Goal: Transaction & Acquisition: Purchase product/service

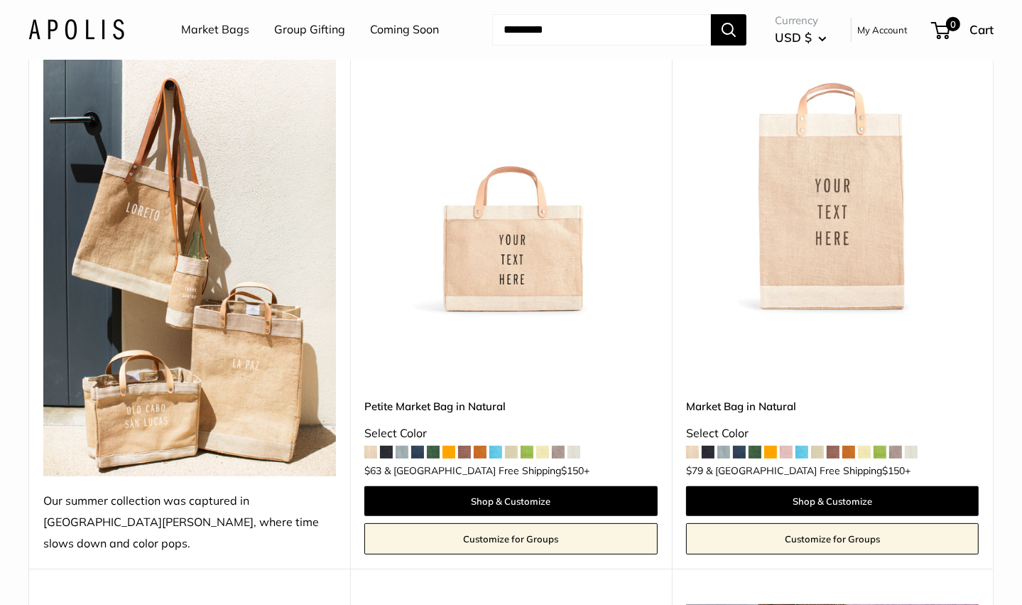
click at [0, 0] on img at bounding box center [0, 0] width 0 height 0
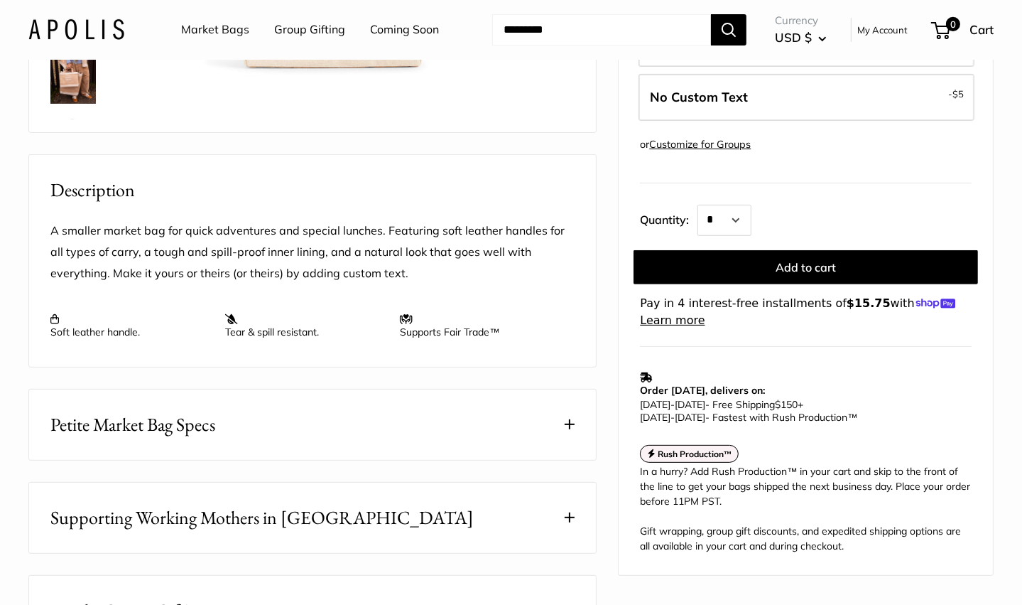
scroll to position [426, 0]
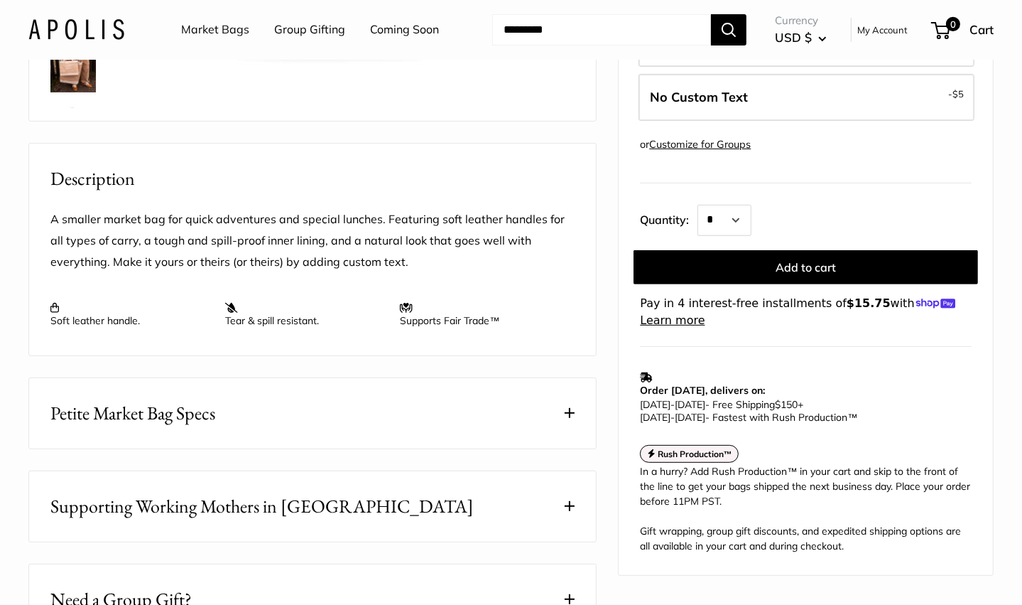
click at [138, 409] on span "Petite Market Bag Specs" at bounding box center [132, 413] width 165 height 28
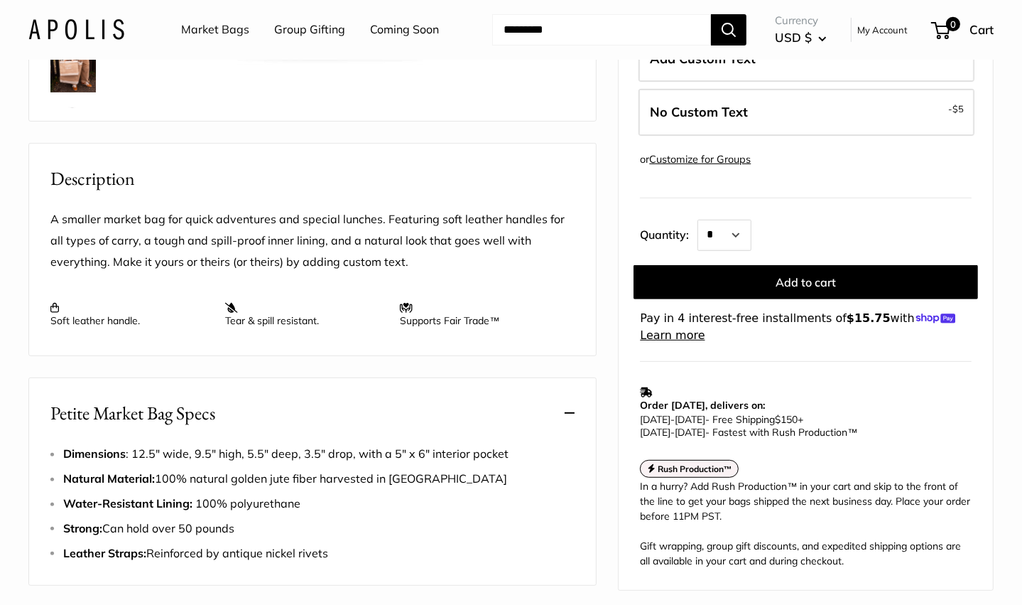
scroll to position [0, 0]
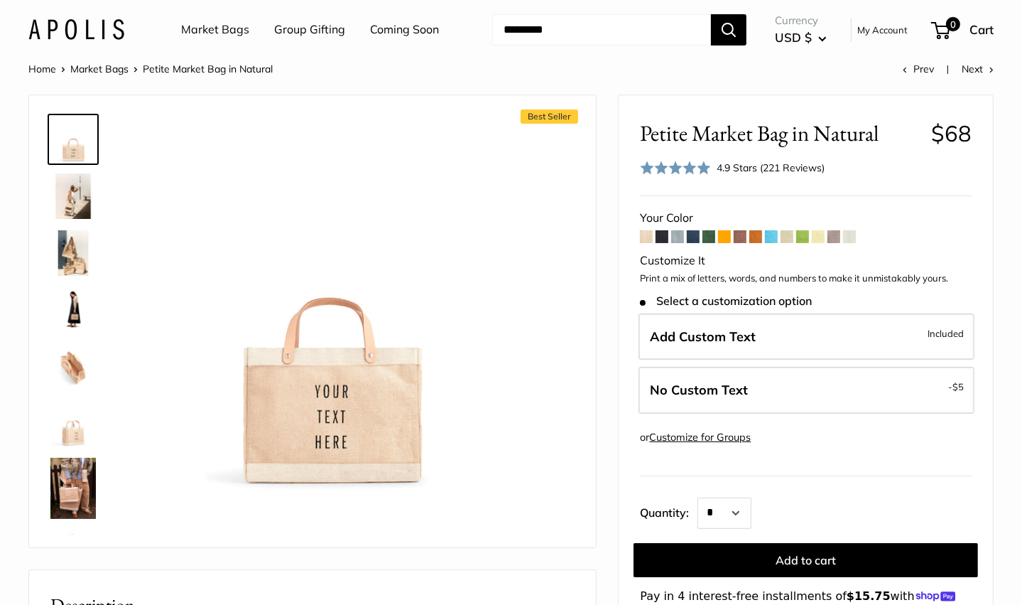
click at [82, 190] on img at bounding box center [72, 195] width 45 height 45
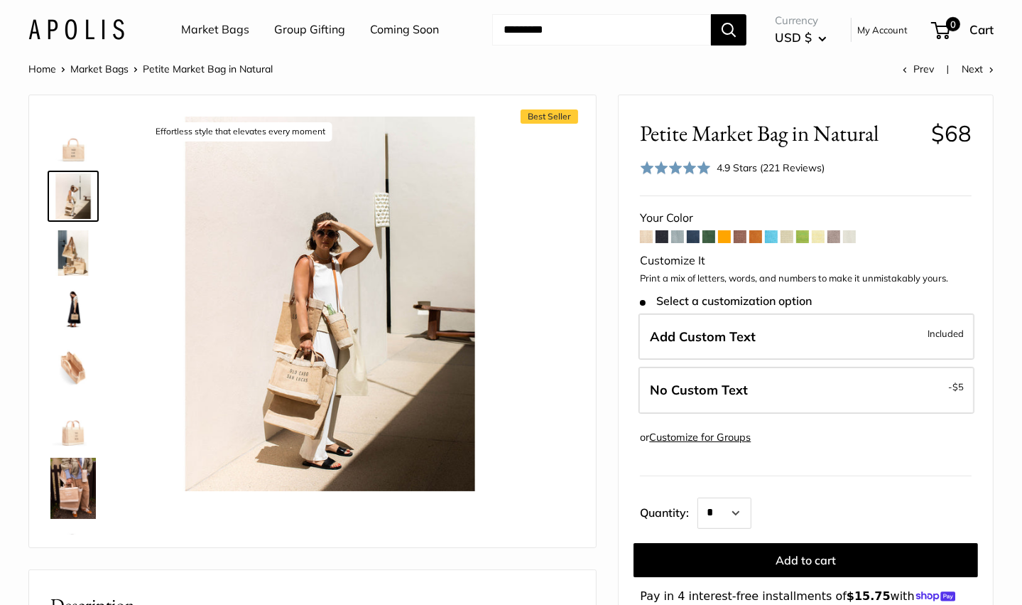
click at [65, 253] on img at bounding box center [72, 252] width 45 height 45
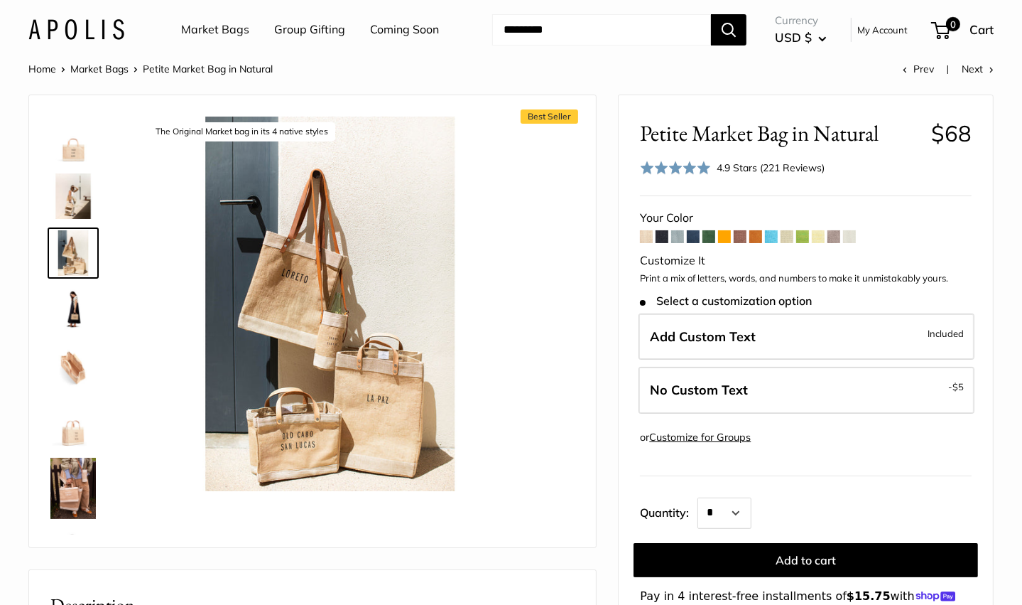
click at [71, 313] on img at bounding box center [72, 309] width 45 height 45
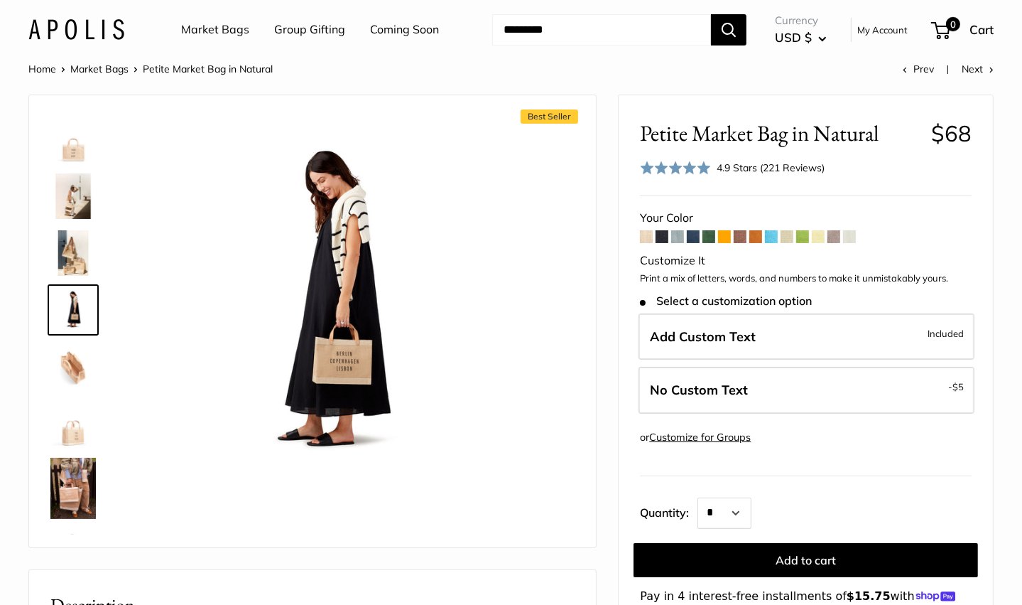
click at [72, 368] on img at bounding box center [72, 366] width 45 height 45
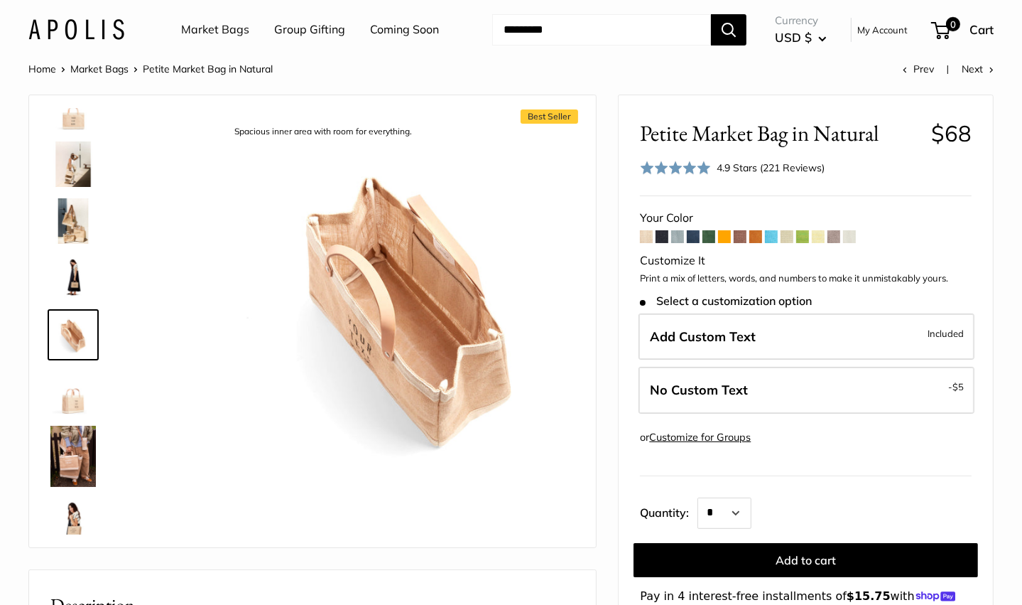
scroll to position [44, 0]
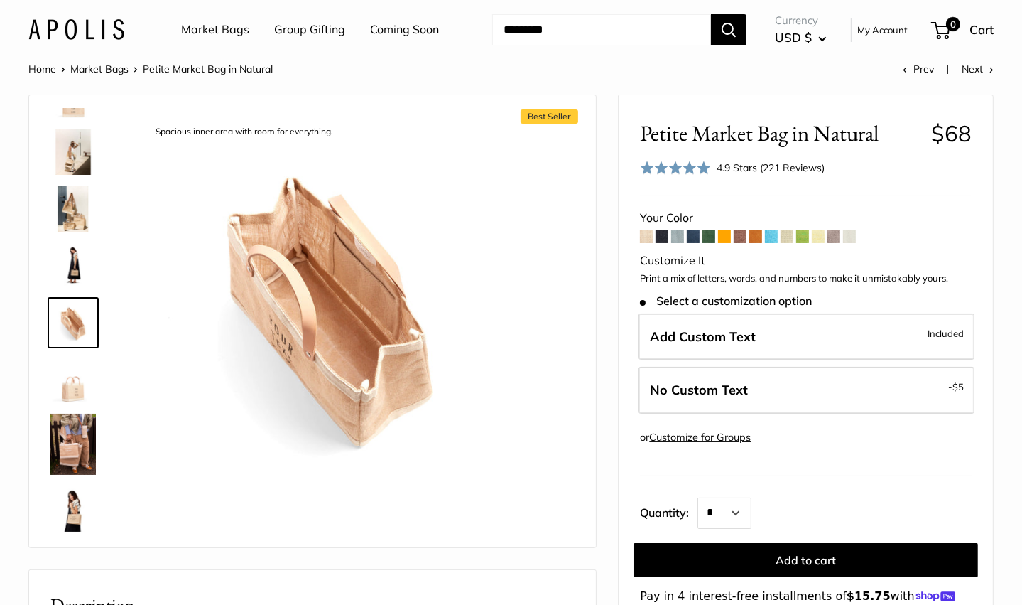
click at [74, 439] on img at bounding box center [72, 443] width 45 height 61
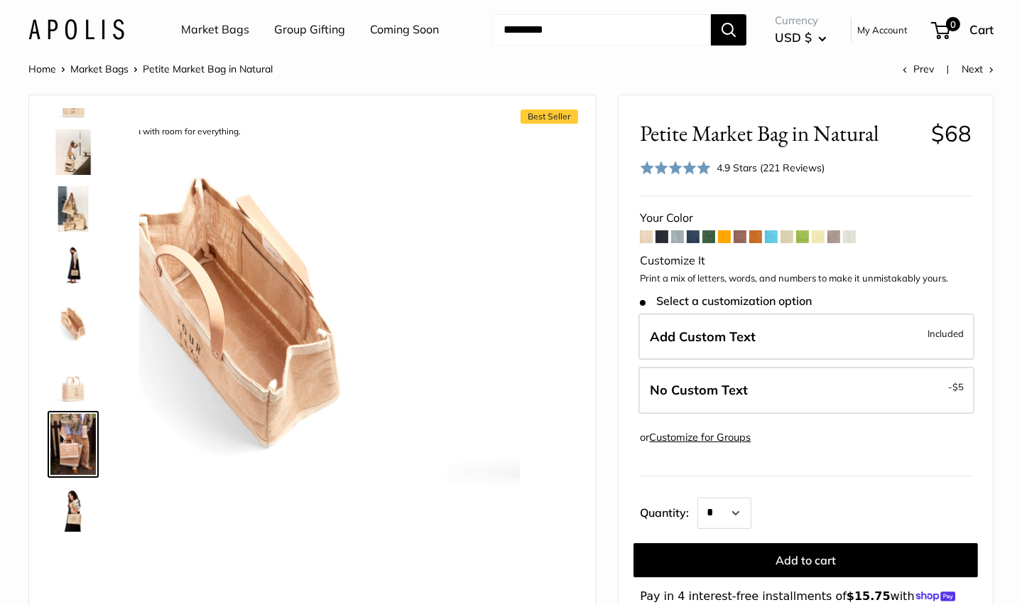
scroll to position [166, 0]
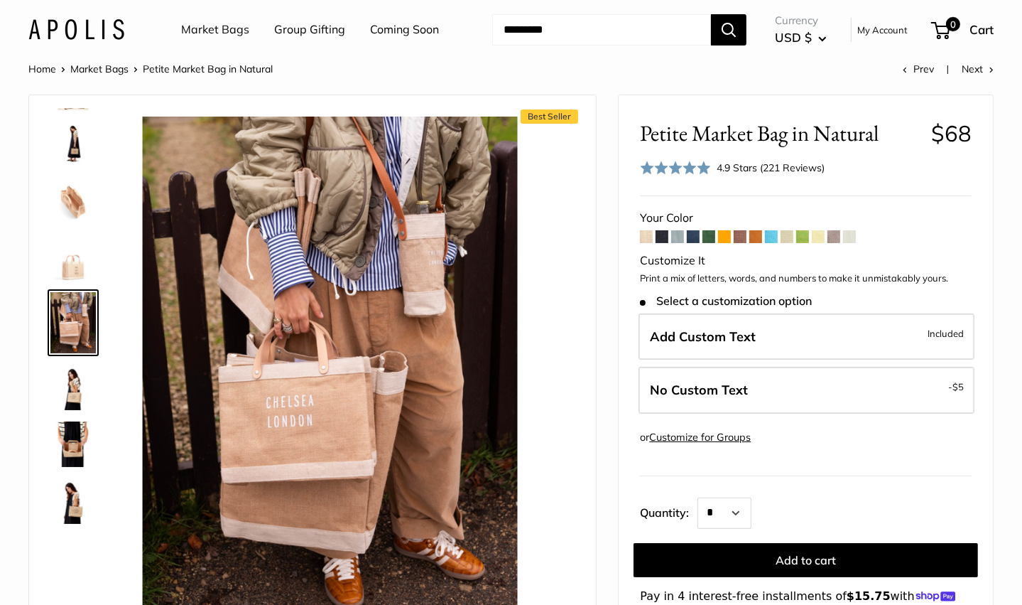
click at [69, 503] on img at bounding box center [72, 500] width 45 height 45
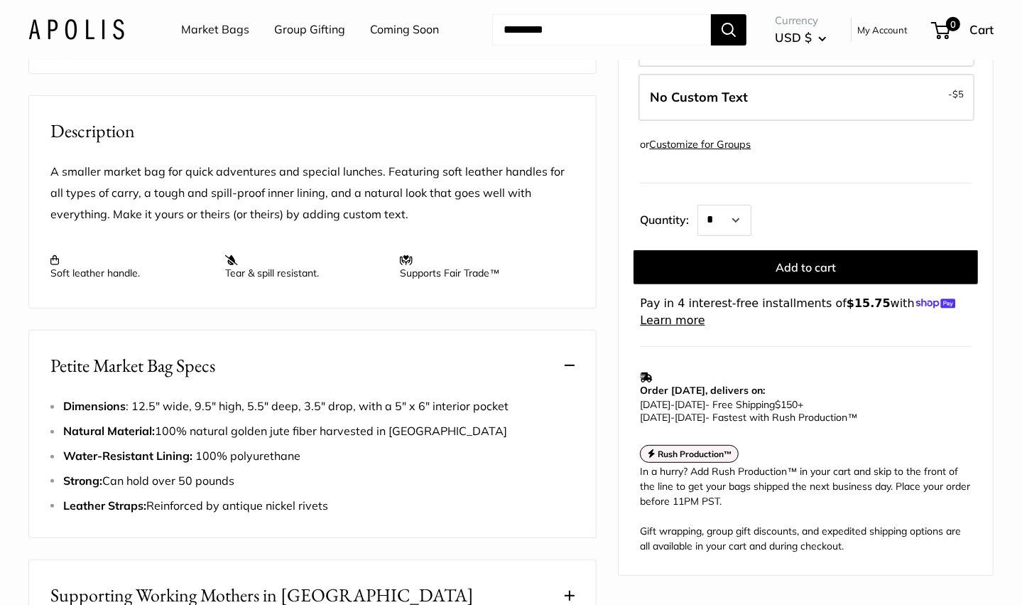
scroll to position [497, 0]
